Goal: Transaction & Acquisition: Purchase product/service

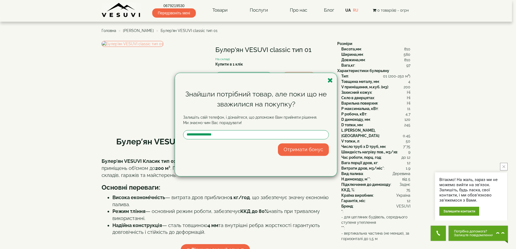
click at [330, 84] on div "Знайшли потрібний товар, але поки що не зважилися на покупку? Залишіть свій тел…" at bounding box center [256, 124] width 162 height 103
click at [331, 81] on icon "button" at bounding box center [329, 80] width 5 height 7
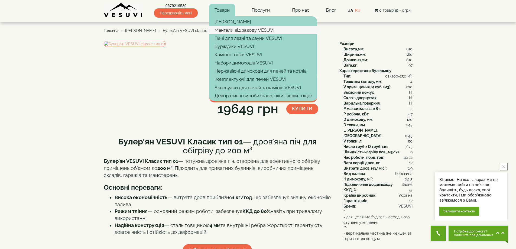
click at [230, 31] on link "Мангали від заводу VESUVI" at bounding box center [263, 30] width 108 height 8
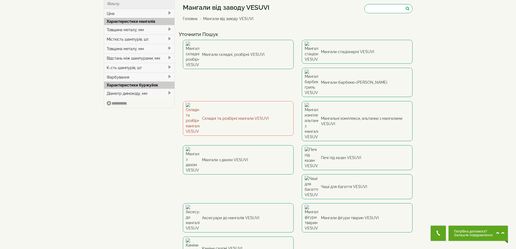
click at [293, 101] on link "Складні та розбірні мангали VESUVI" at bounding box center [238, 118] width 111 height 35
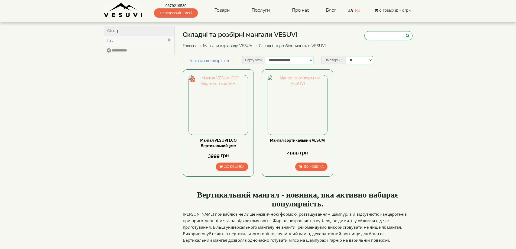
click at [246, 45] on link "Мангали від заводу VESUVI" at bounding box center [228, 46] width 50 height 4
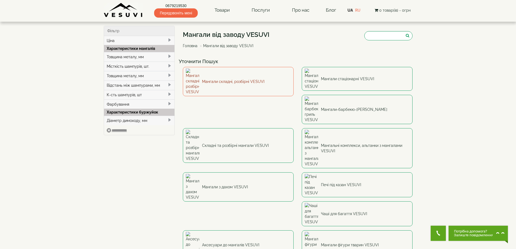
click at [228, 76] on link "Мангали складні, розбірні VESUVI" at bounding box center [238, 81] width 111 height 29
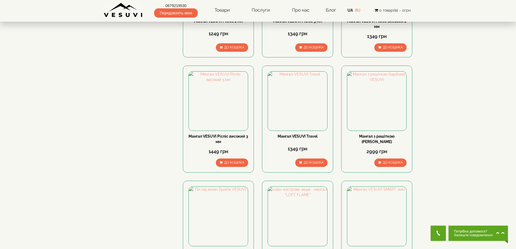
scroll to position [271, 0]
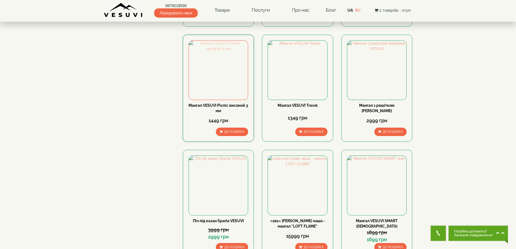
click at [232, 87] on img at bounding box center [218, 70] width 59 height 59
